Goal: Information Seeking & Learning: Check status

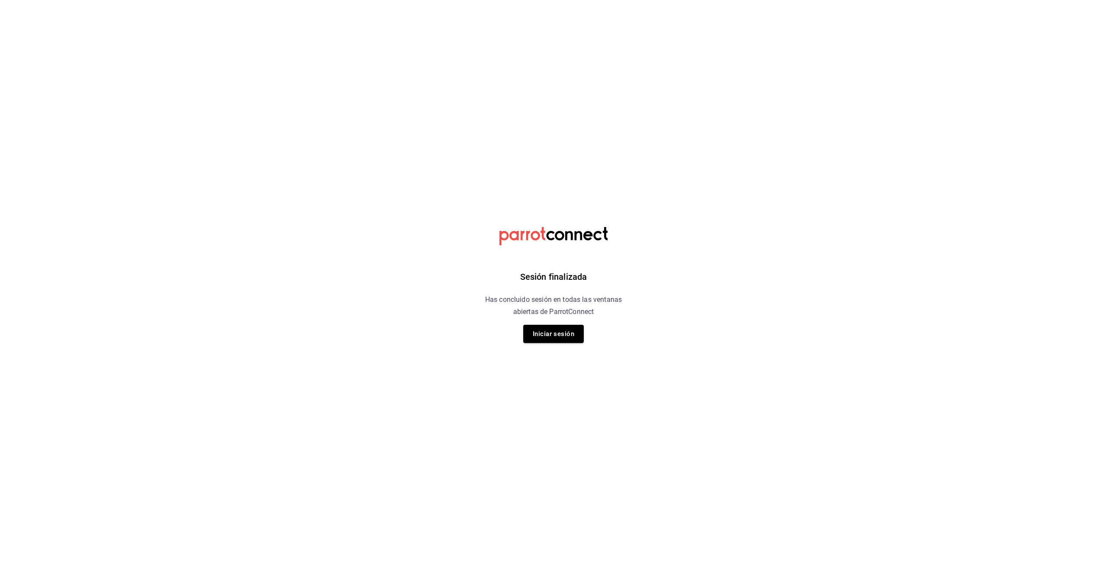
click at [542, 336] on button "Iniciar sesión" at bounding box center [553, 334] width 61 height 18
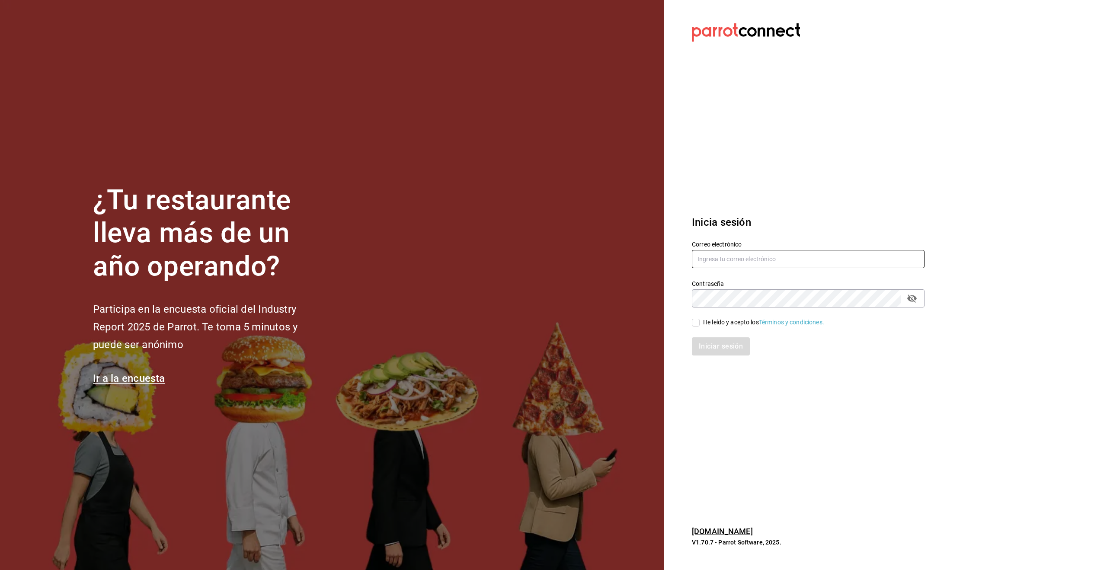
click at [721, 256] on input "text" at bounding box center [808, 259] width 233 height 18
type input "alecsq@gmail.com"
click at [695, 322] on input "He leído y acepto los Términos y condiciones." at bounding box center [696, 323] width 8 height 8
checkbox input "true"
click at [724, 354] on button "Iniciar sesión" at bounding box center [721, 346] width 59 height 18
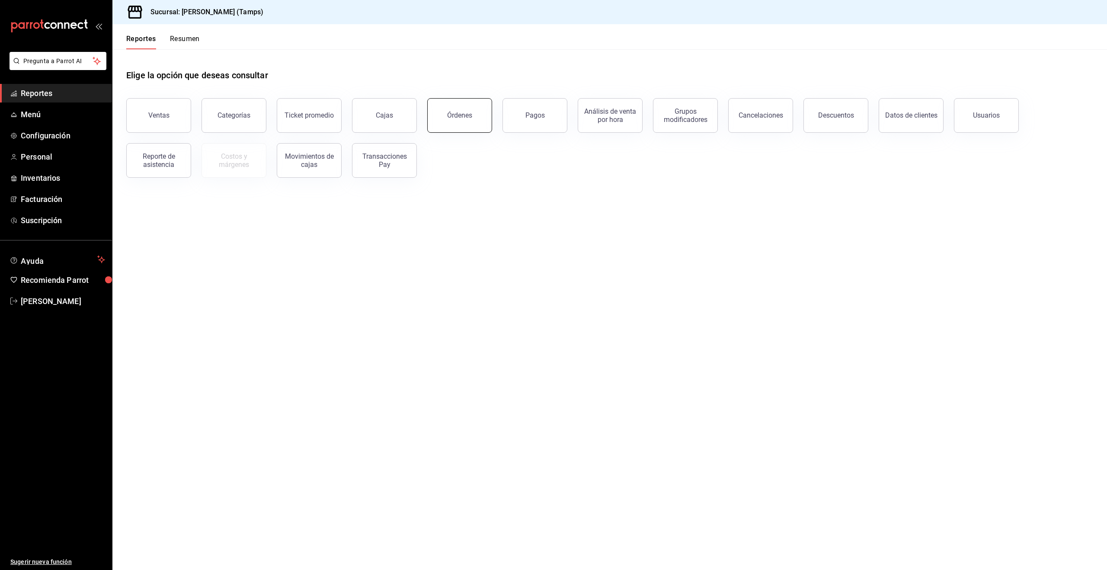
click at [466, 114] on div "Órdenes" at bounding box center [459, 115] width 25 height 8
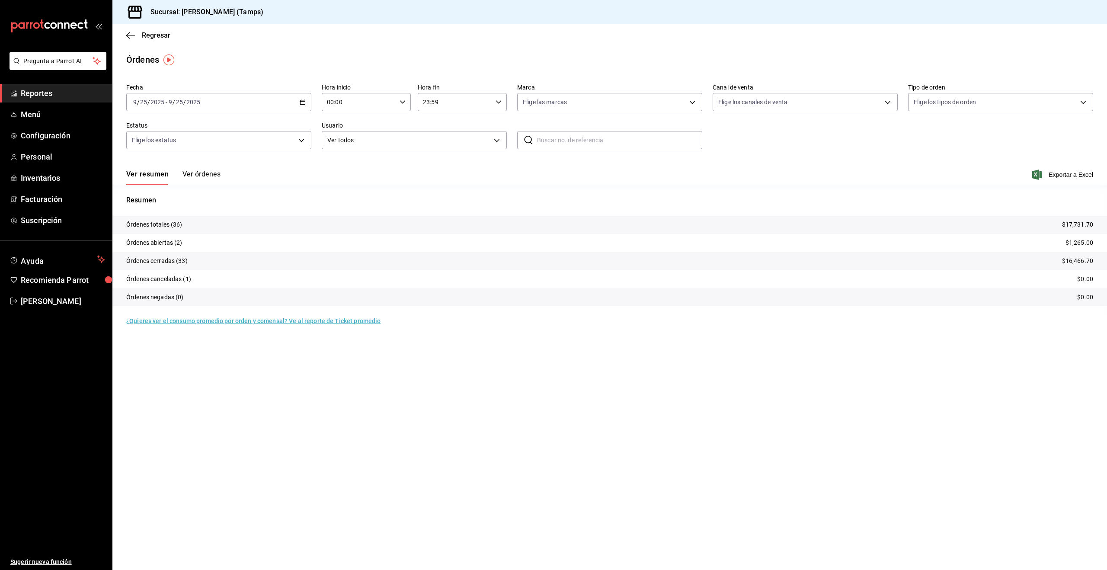
drag, startPoint x: 198, startPoint y: 169, endPoint x: 195, endPoint y: 175, distance: 7.5
click at [197, 170] on div "Ver resumen Ver órdenes Exportar a Excel" at bounding box center [609, 172] width 967 height 25
click at [195, 175] on button "Ver órdenes" at bounding box center [201, 177] width 38 height 15
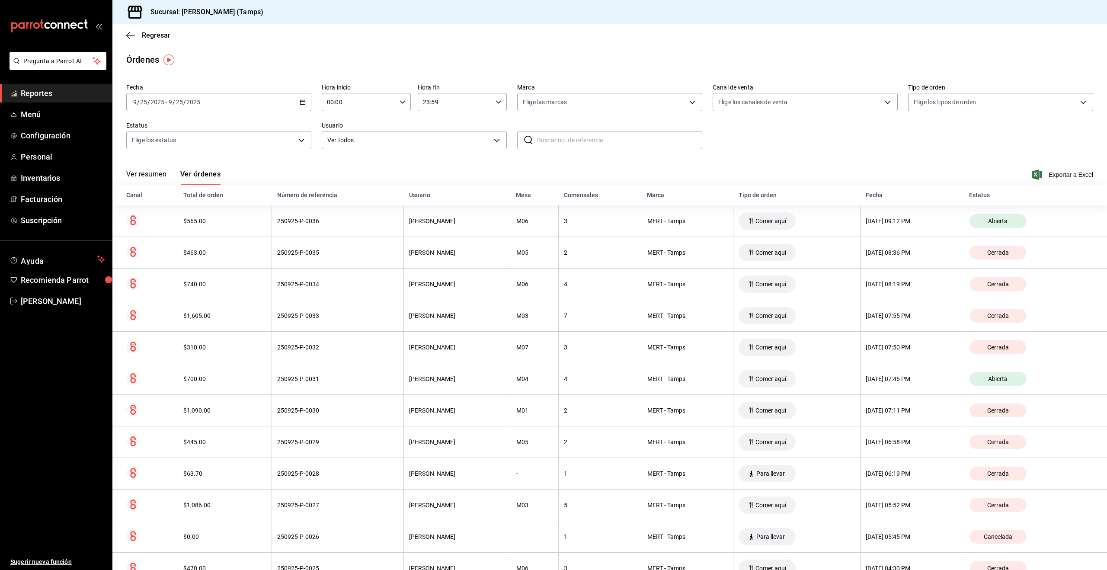
click at [240, 103] on div "[DATE] [DATE] - [DATE] [DATE]" at bounding box center [218, 102] width 185 height 18
click at [182, 169] on span "Semana actual" at bounding box center [167, 167] width 67 height 9
click at [41, 121] on link "Menú" at bounding box center [56, 114] width 112 height 19
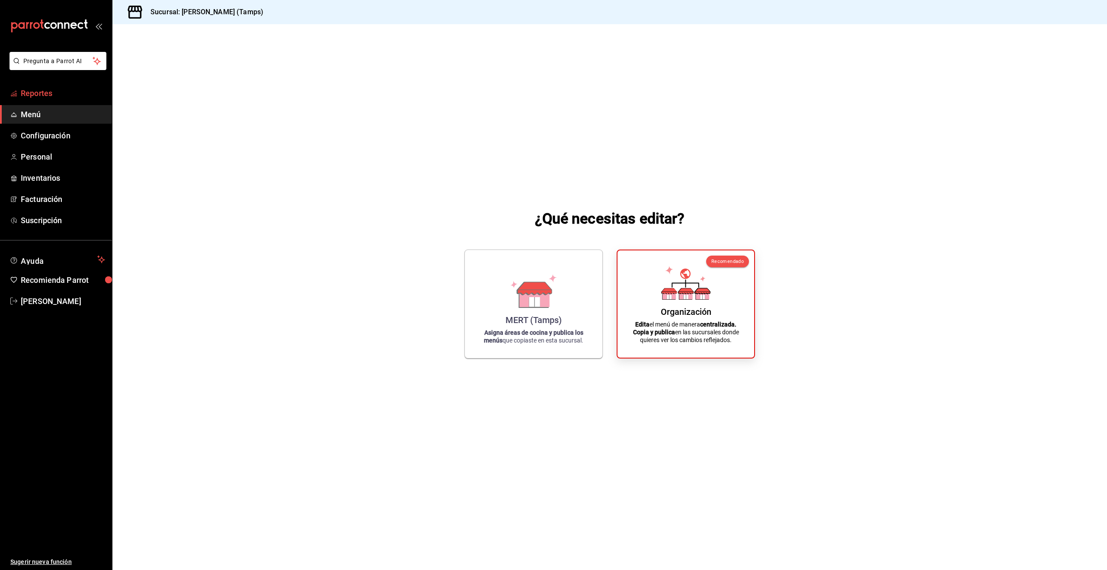
click at [36, 96] on span "Reportes" at bounding box center [63, 93] width 84 height 12
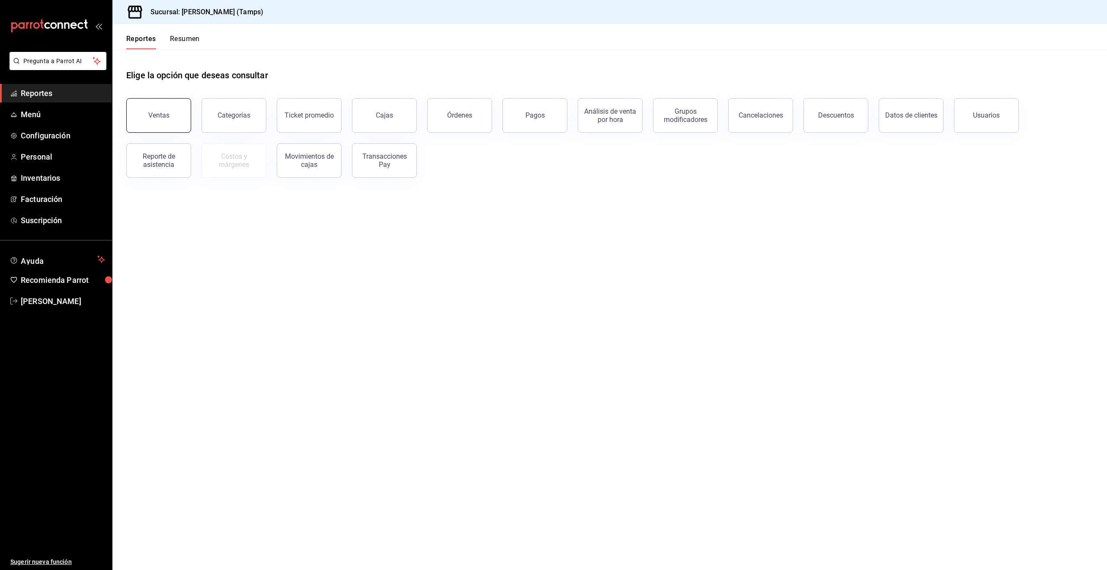
click at [151, 105] on button "Ventas" at bounding box center [158, 115] width 65 height 35
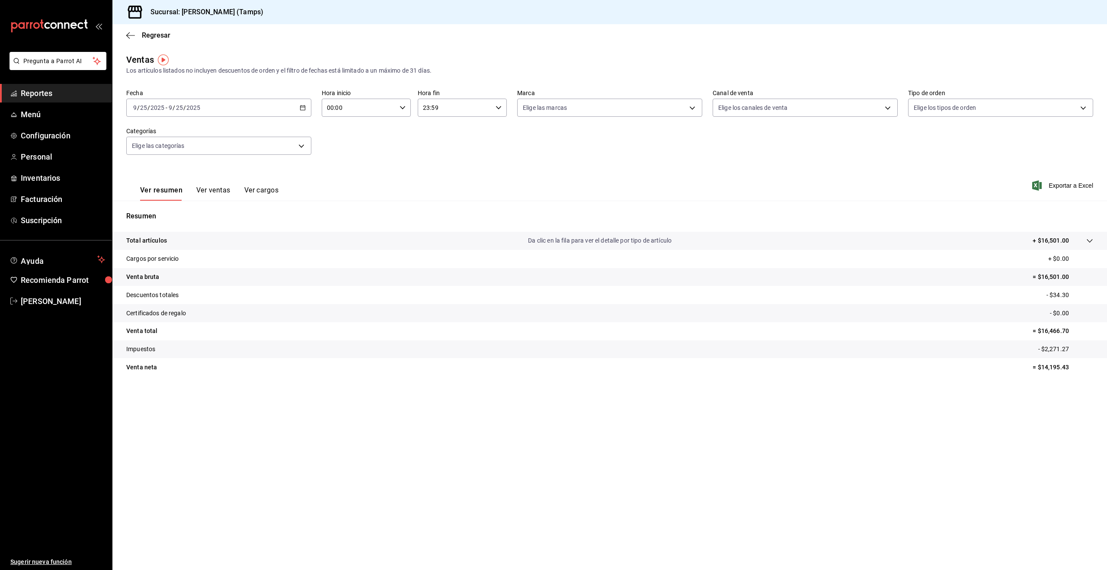
click at [226, 109] on div "[DATE] [DATE] - [DATE] [DATE]" at bounding box center [218, 108] width 185 height 18
click at [159, 213] on span "Rango de fechas" at bounding box center [167, 211] width 67 height 9
click at [231, 219] on button "22" at bounding box center [225, 222] width 15 height 16
click at [275, 219] on button "25" at bounding box center [271, 222] width 15 height 16
click at [225, 110] on div "[DATE] [DATE] - [DATE] [DATE]" at bounding box center [218, 108] width 185 height 18
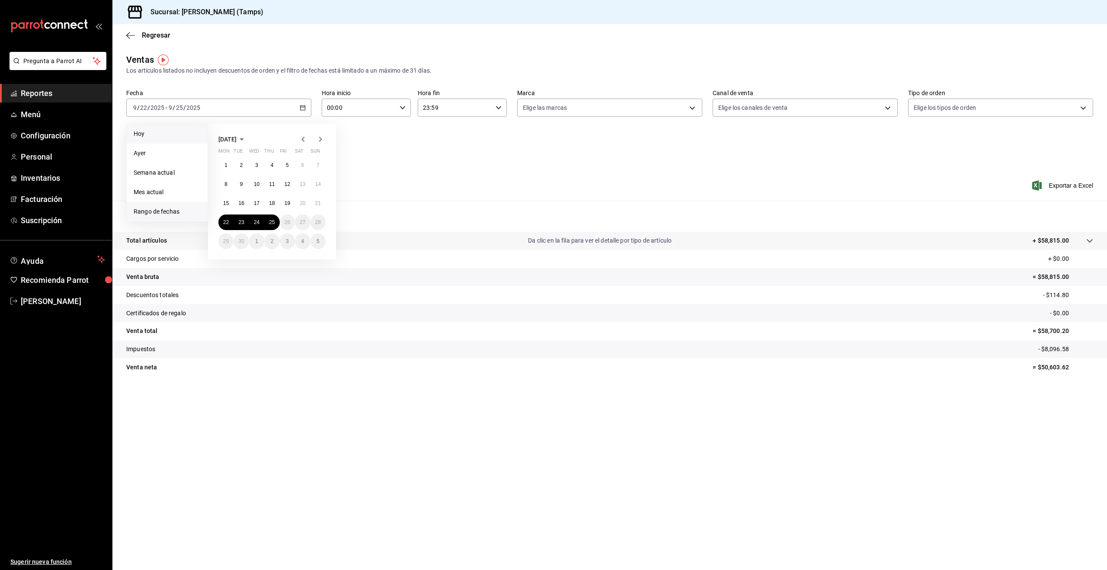
click at [169, 135] on span "Hoy" at bounding box center [167, 133] width 67 height 9
click at [205, 191] on button "Ver ventas" at bounding box center [213, 193] width 34 height 15
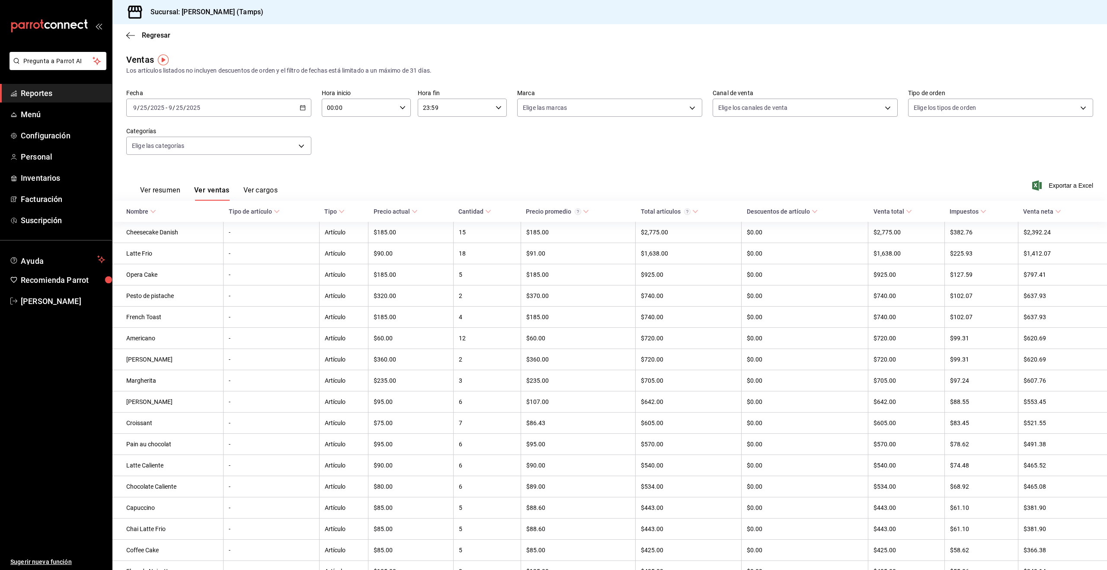
click at [259, 189] on button "Ver cargos" at bounding box center [260, 193] width 35 height 15
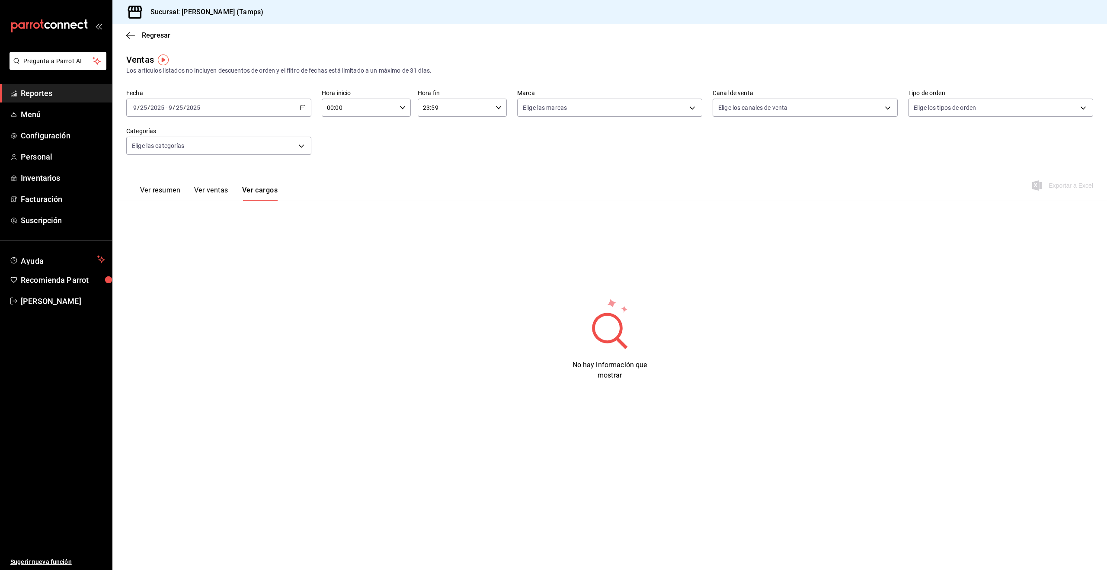
click at [160, 187] on button "Ver resumen" at bounding box center [160, 193] width 40 height 15
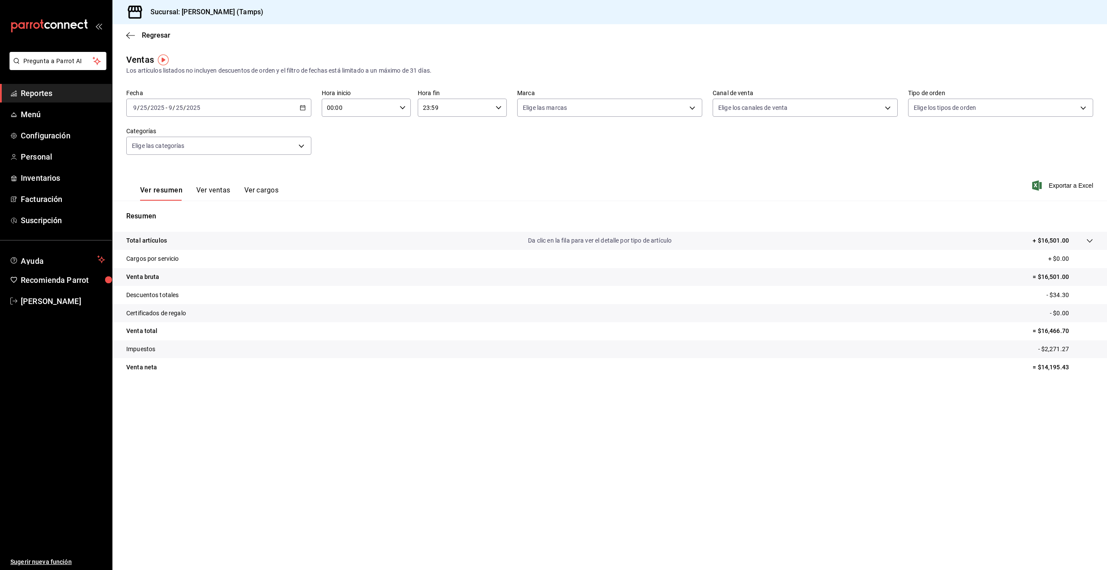
click at [208, 187] on button "Ver ventas" at bounding box center [213, 193] width 34 height 15
